Goal: Information Seeking & Learning: Learn about a topic

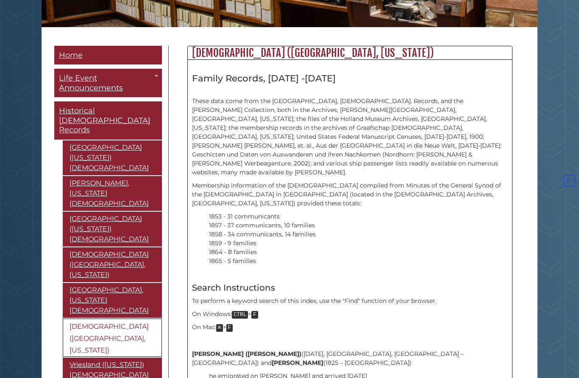
scroll to position [189, 0]
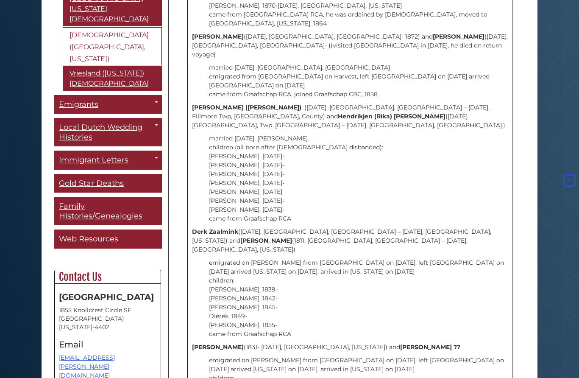
scroll to position [1836, 0]
click at [0, 0] on link "[DEMOGRAPHIC_DATA] Emigrants to [GEOGRAPHIC_DATA]" at bounding box center [0, 0] width 0 height 0
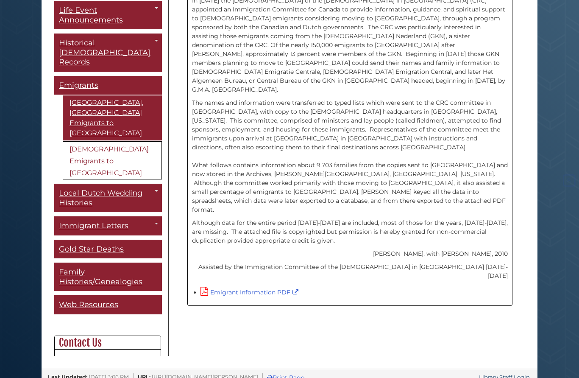
scroll to position [274, 0]
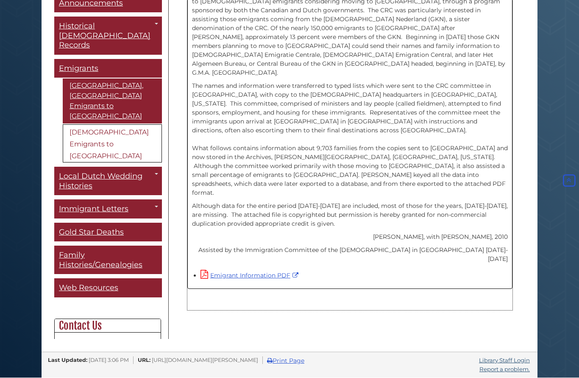
click at [245, 272] on link "Emigrant Information PDF" at bounding box center [250, 276] width 100 height 8
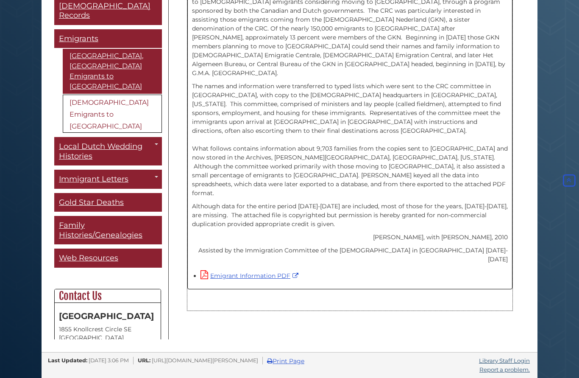
scroll to position [29, 0]
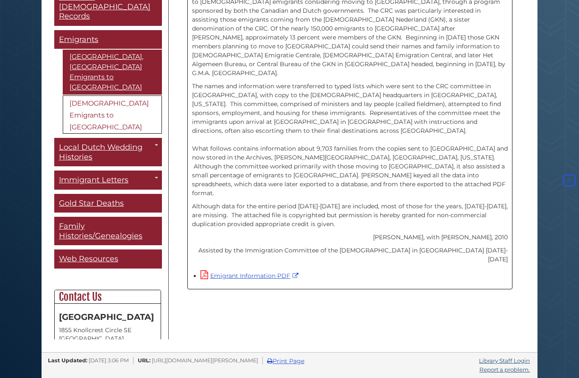
click at [25, 128] on body "Skip to Main Content Hekman Library Calvin University Hekman Library Heritage H…" at bounding box center [289, 51] width 579 height 651
click at [0, 0] on link "[DEMOGRAPHIC_DATA] Immigrant Letters" at bounding box center [0, 0] width 0 height 0
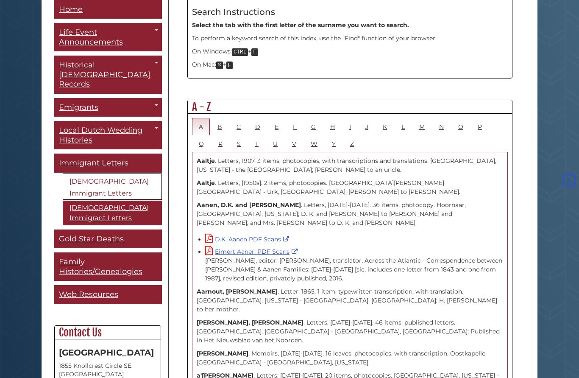
scroll to position [419, 0]
click at [314, 135] on link "W" at bounding box center [314, 143] width 20 height 17
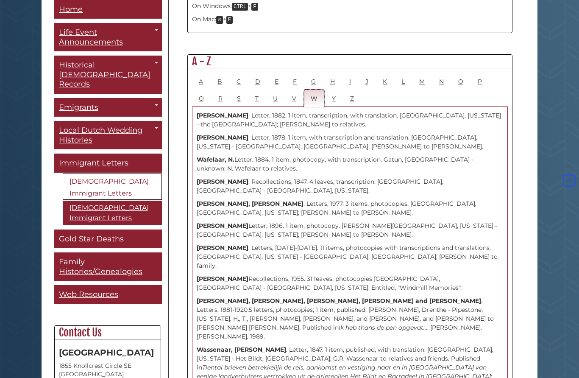
scroll to position [464, 0]
click at [293, 89] on link "V" at bounding box center [294, 97] width 18 height 17
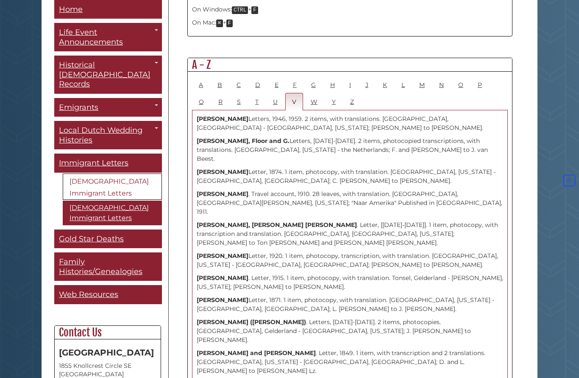
scroll to position [467, 0]
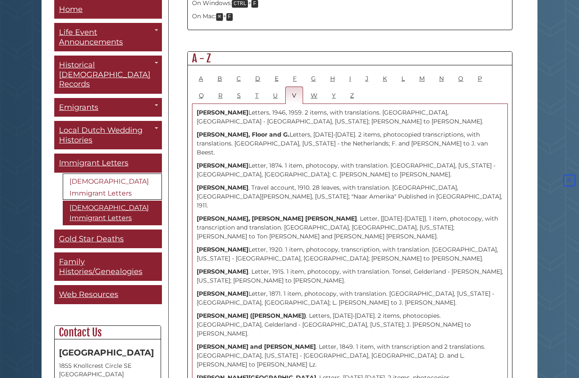
click at [484, 70] on link "P" at bounding box center [480, 78] width 18 height 17
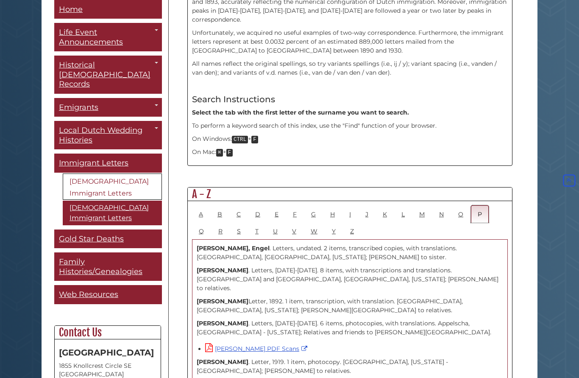
scroll to position [350, 0]
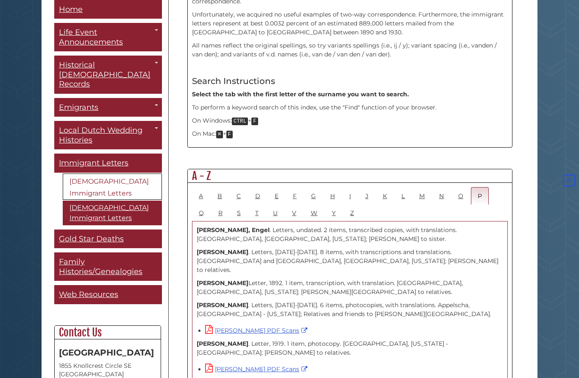
click at [84, 200] on link "[DEMOGRAPHIC_DATA] Immigrant Letters" at bounding box center [112, 212] width 99 height 25
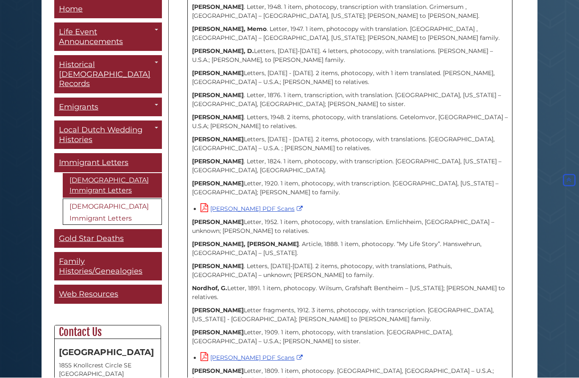
scroll to position [1177, 0]
click at [77, 234] on span "Gold Star Deaths" at bounding box center [91, 238] width 65 height 9
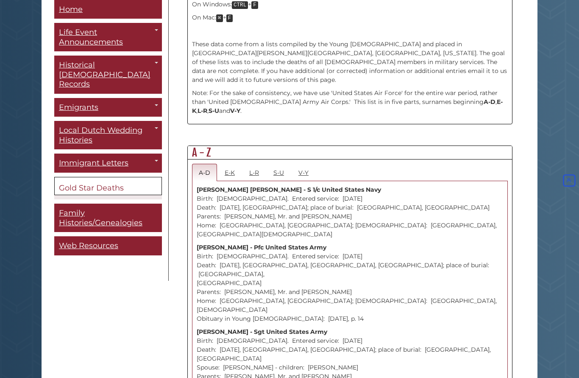
scroll to position [413, 0]
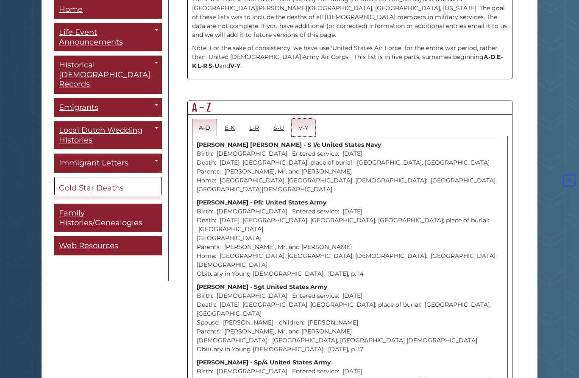
click at [308, 121] on link "V-Y" at bounding box center [304, 127] width 24 height 17
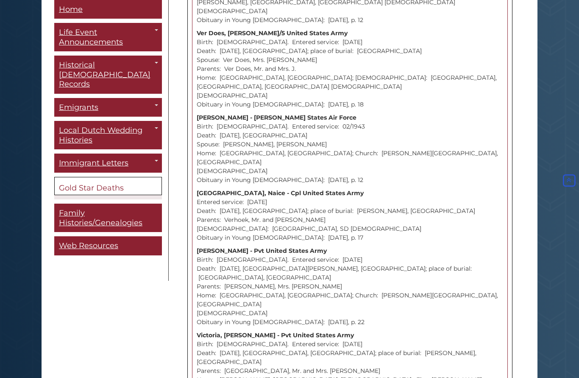
scroll to position [0, 0]
click at [0, 0] on link "Vriesland ([US_STATE]) [DEMOGRAPHIC_DATA]" at bounding box center [0, 0] width 0 height 0
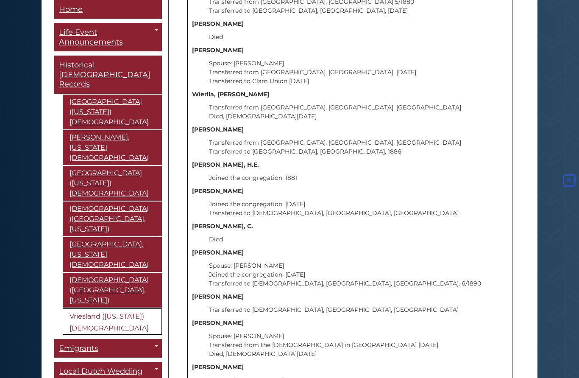
scroll to position [18587, 0]
click at [157, 31] on span "Guide Pages" at bounding box center [156, 31] width 3 height 2
click at [157, 33] on div "Guide Pages" at bounding box center [289, 189] width 579 height 378
click at [99, 33] on link "Life Event Announcements" at bounding box center [108, 37] width 108 height 28
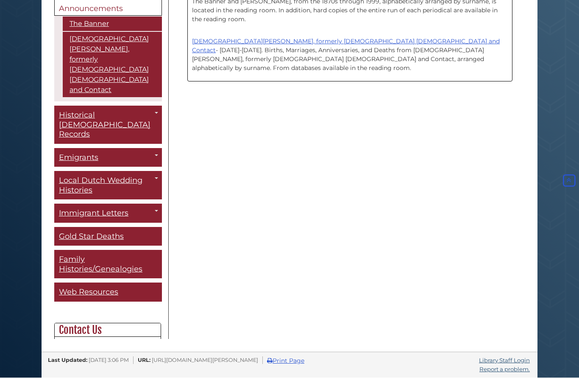
scroll to position [274, 0]
click at [86, 287] on span "Web Resources" at bounding box center [88, 291] width 59 height 9
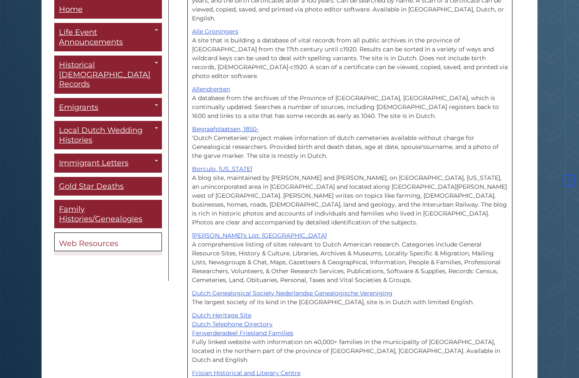
scroll to position [284, 0]
click at [77, 207] on span "Family Histories/Genealogies" at bounding box center [100, 214] width 83 height 19
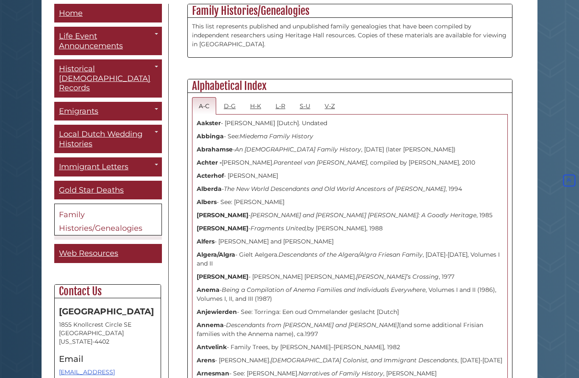
scroll to position [231, 0]
click at [331, 108] on link "V-Z" at bounding box center [330, 105] width 24 height 17
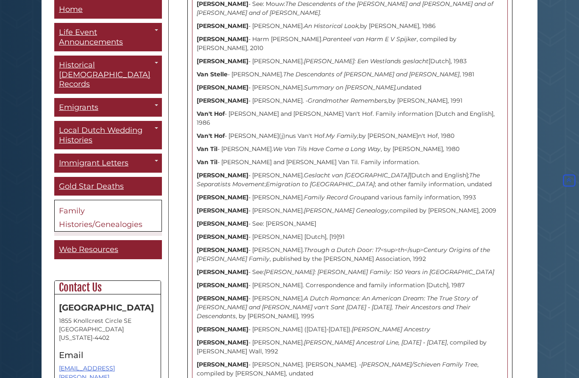
scroll to position [3089, 0]
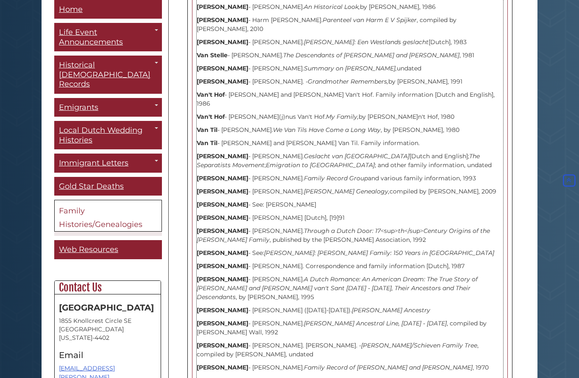
click at [215, 306] on strong "[PERSON_NAME]" at bounding box center [223, 310] width 52 height 8
click at [213, 306] on strong "[PERSON_NAME]" at bounding box center [223, 310] width 52 height 8
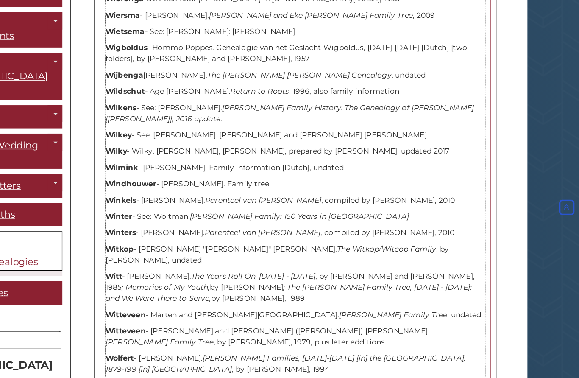
scroll to position [5569, 0]
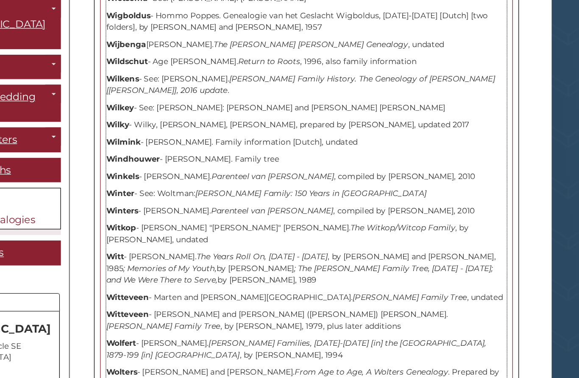
copy p "Jan Woltman. Jurrien Winter. Reena Van Weerden. Woltman-Winter Family: 150 Year…"
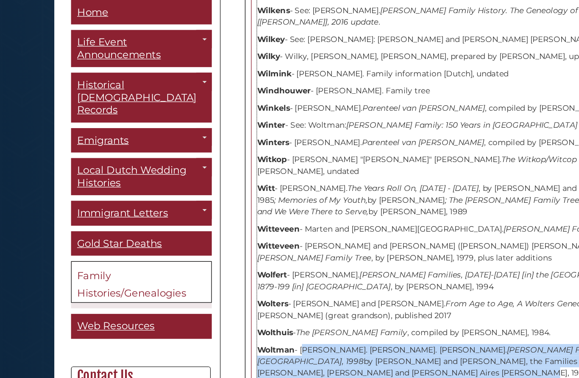
scroll to position [5668, 0]
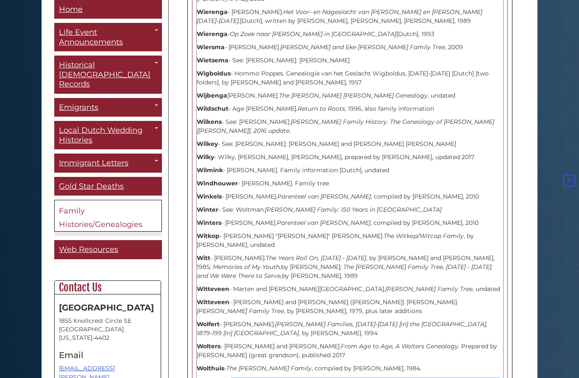
scroll to position [5555, 0]
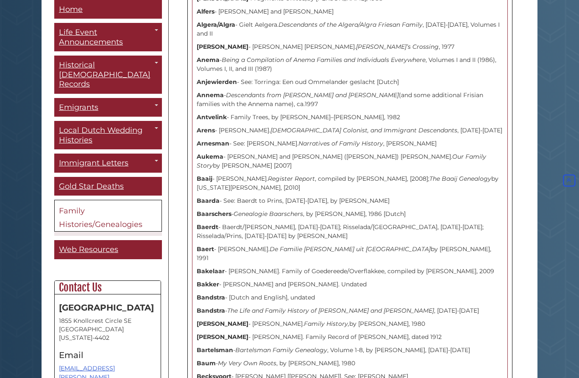
scroll to position [465, 0]
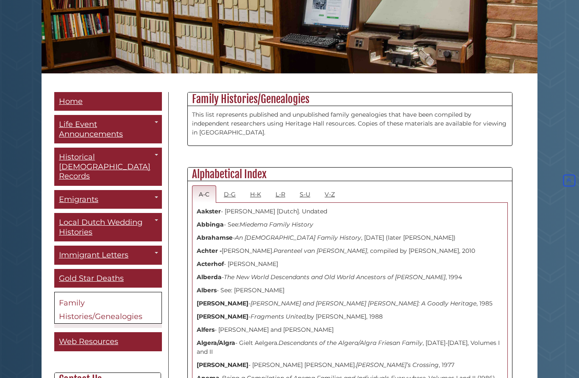
scroll to position [147, 0]
